Goal: Find specific page/section: Find specific page/section

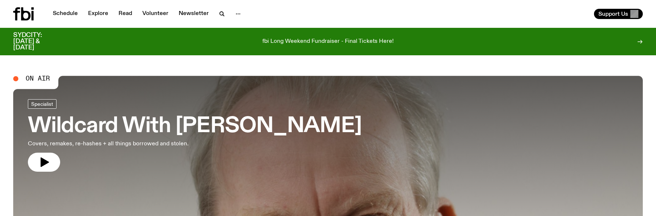
click at [41, 77] on span "On Air" at bounding box center [38, 79] width 24 height 7
click at [43, 159] on icon "button" at bounding box center [45, 163] width 8 height 10
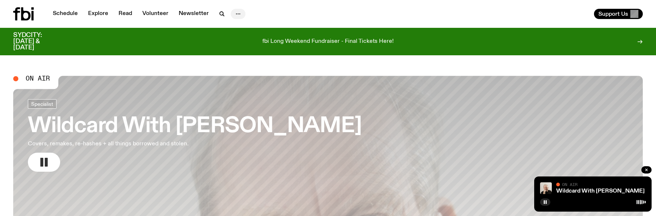
click at [234, 16] on icon "button" at bounding box center [238, 14] width 9 height 9
click at [231, 32] on link "About Us" at bounding box center [238, 29] width 37 height 10
